Goal: Information Seeking & Learning: Learn about a topic

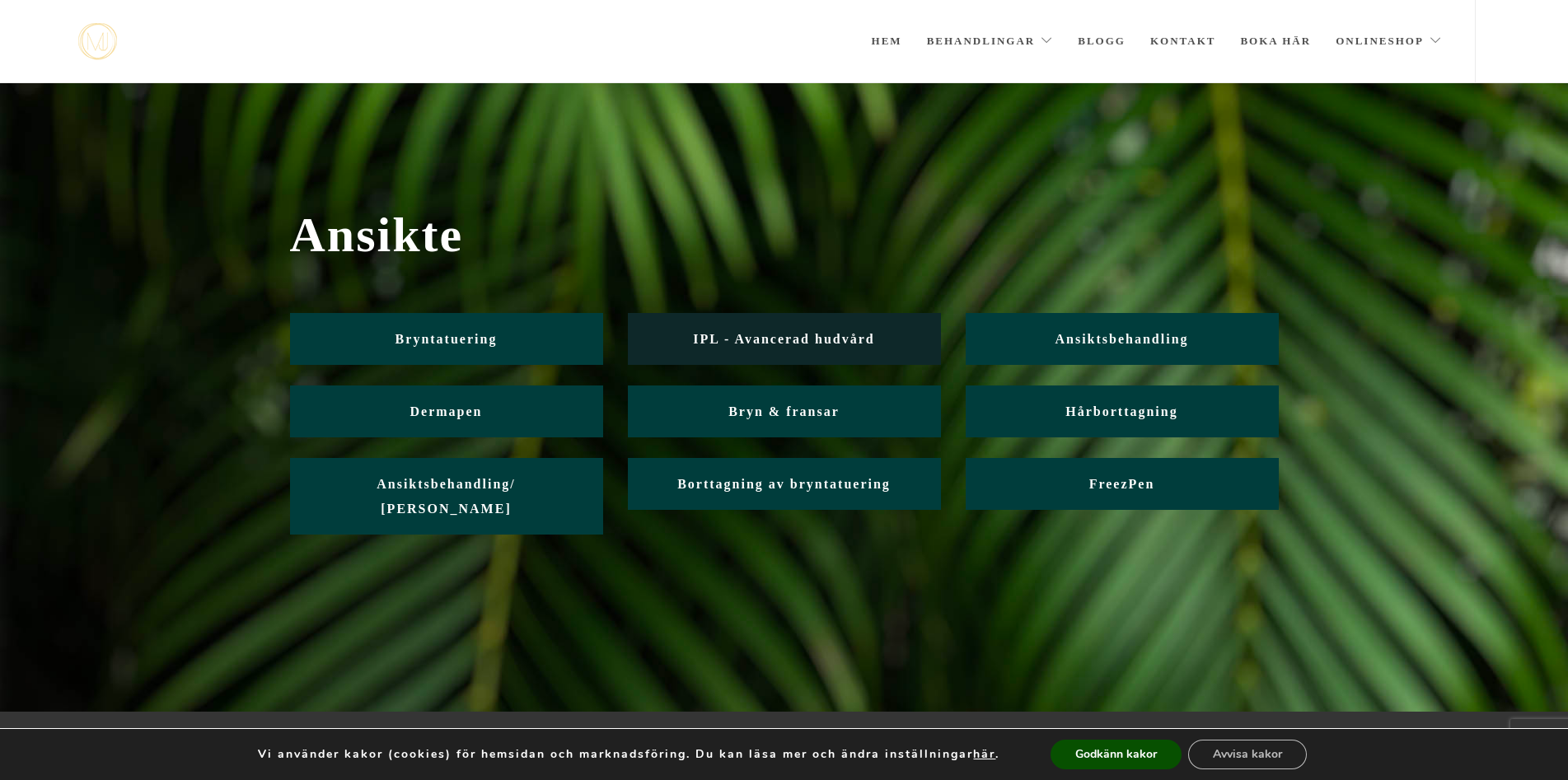
click at [712, 340] on span "IPL - Avancerad hudvård" at bounding box center [783, 339] width 181 height 14
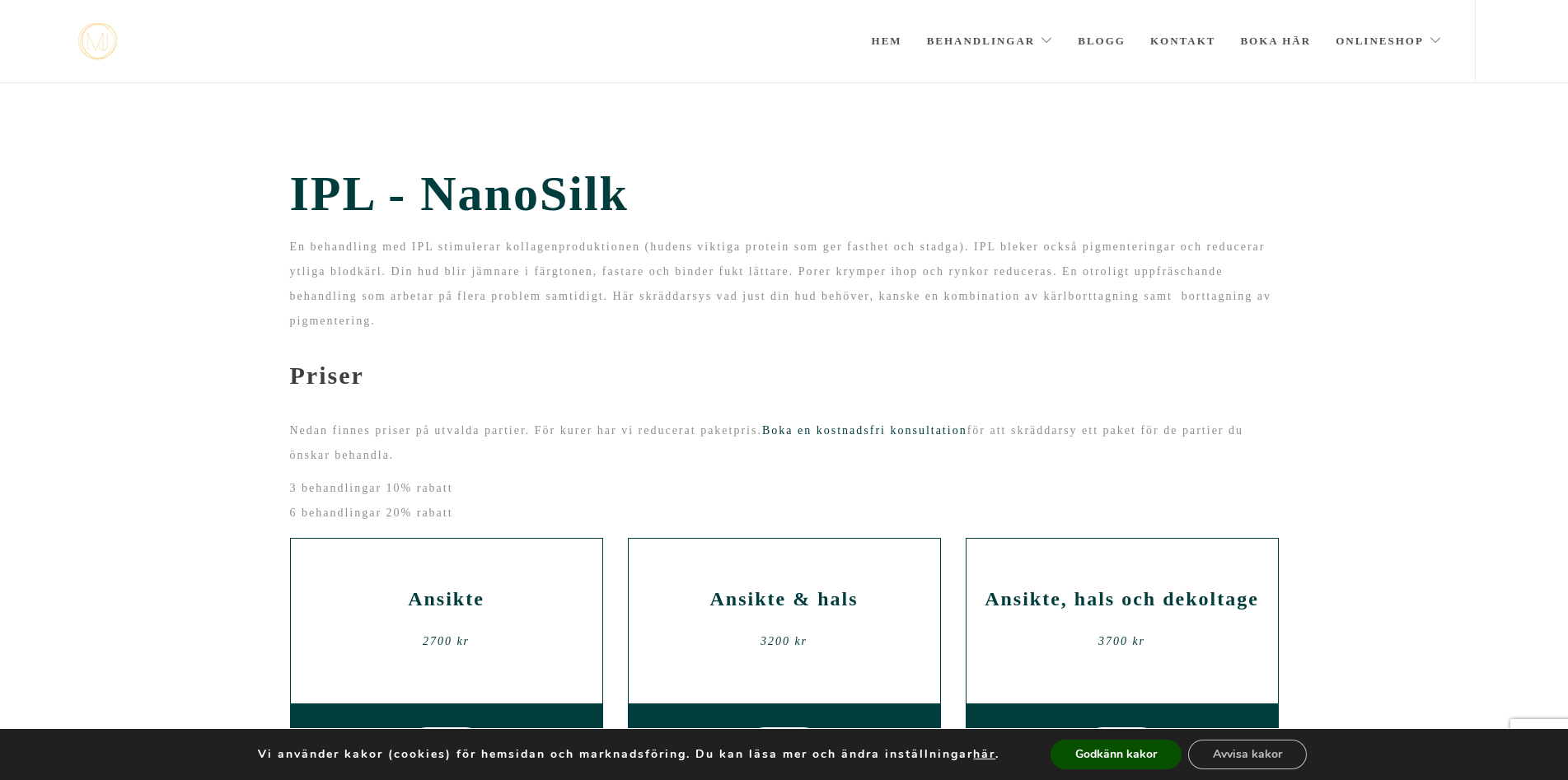
click at [203, 462] on section "IPL - NanoSilk En behandling med IPL stimulerar kollagenproduktionen (hudens vi…" at bounding box center [784, 791] width 1568 height 1416
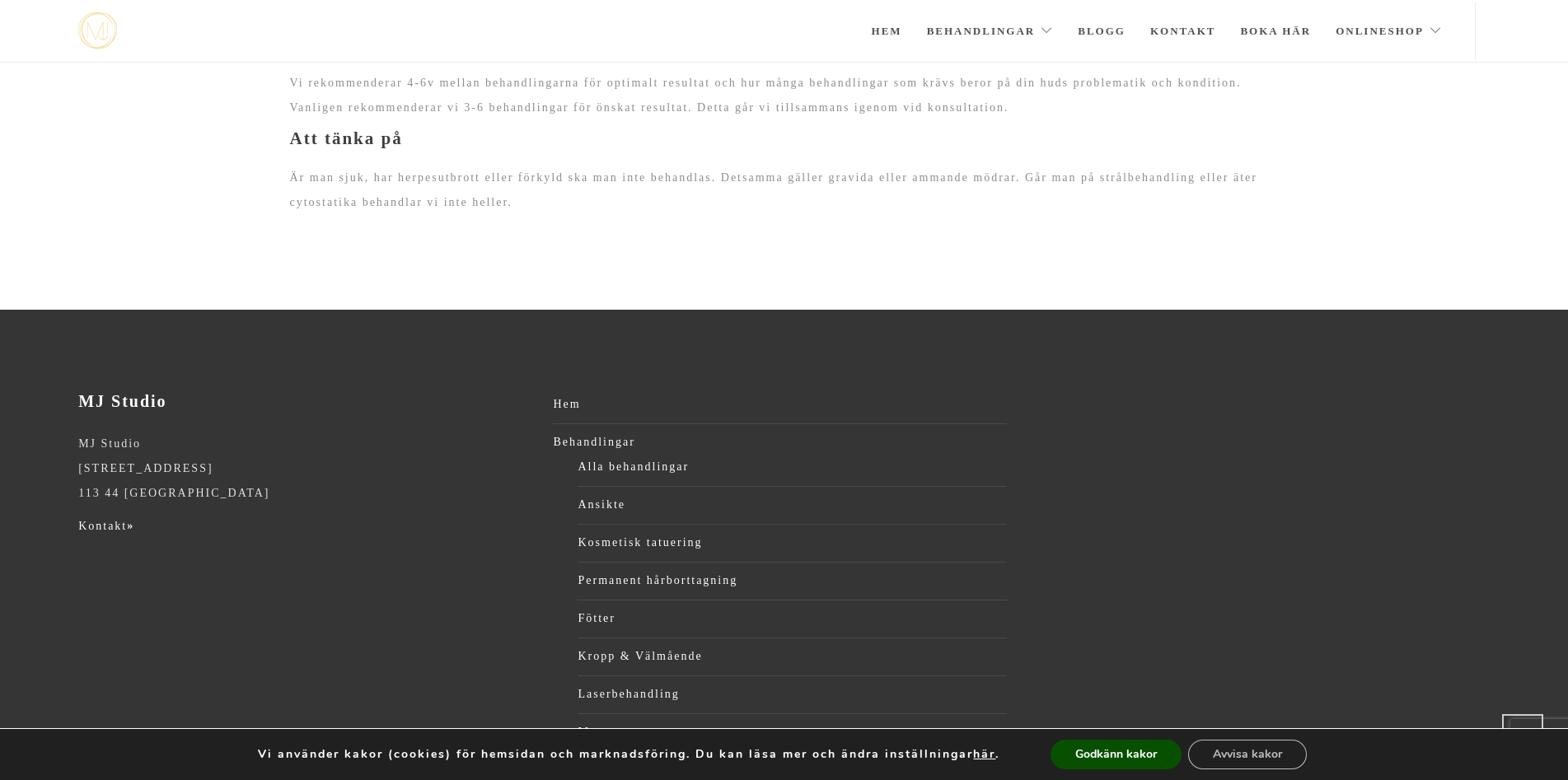
scroll to position [1659, 0]
